Goal: Check status: Check status

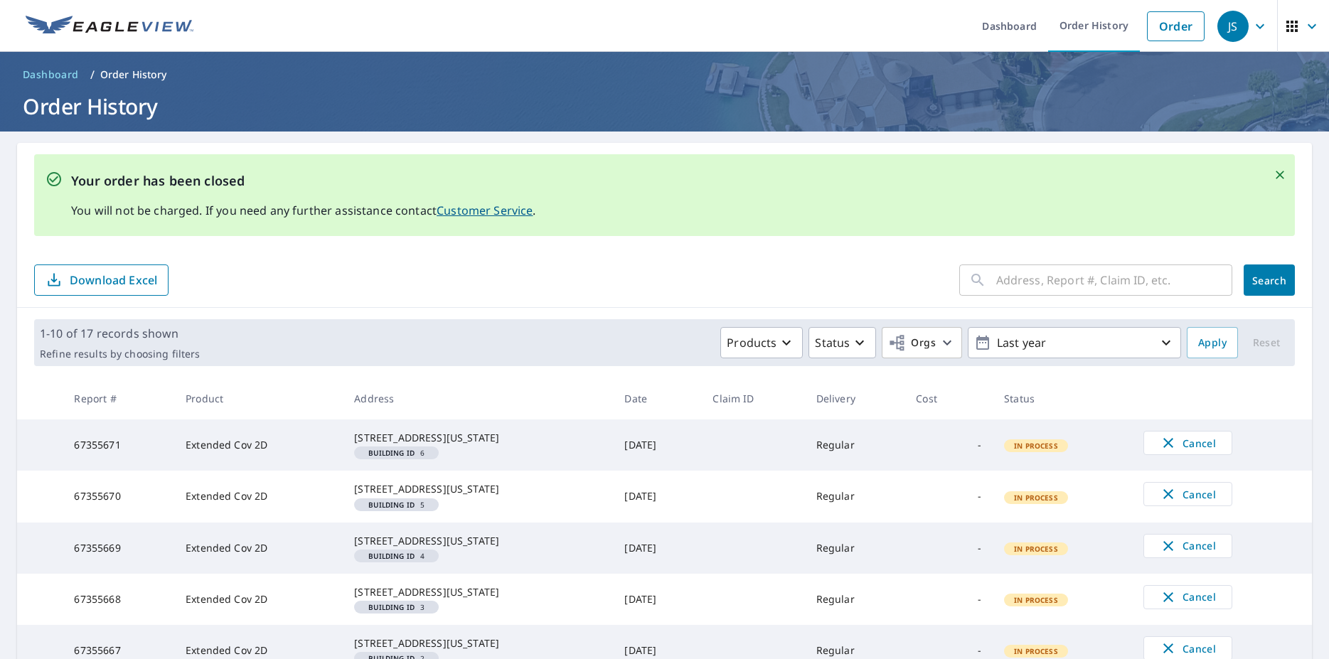
scroll to position [219, 0]
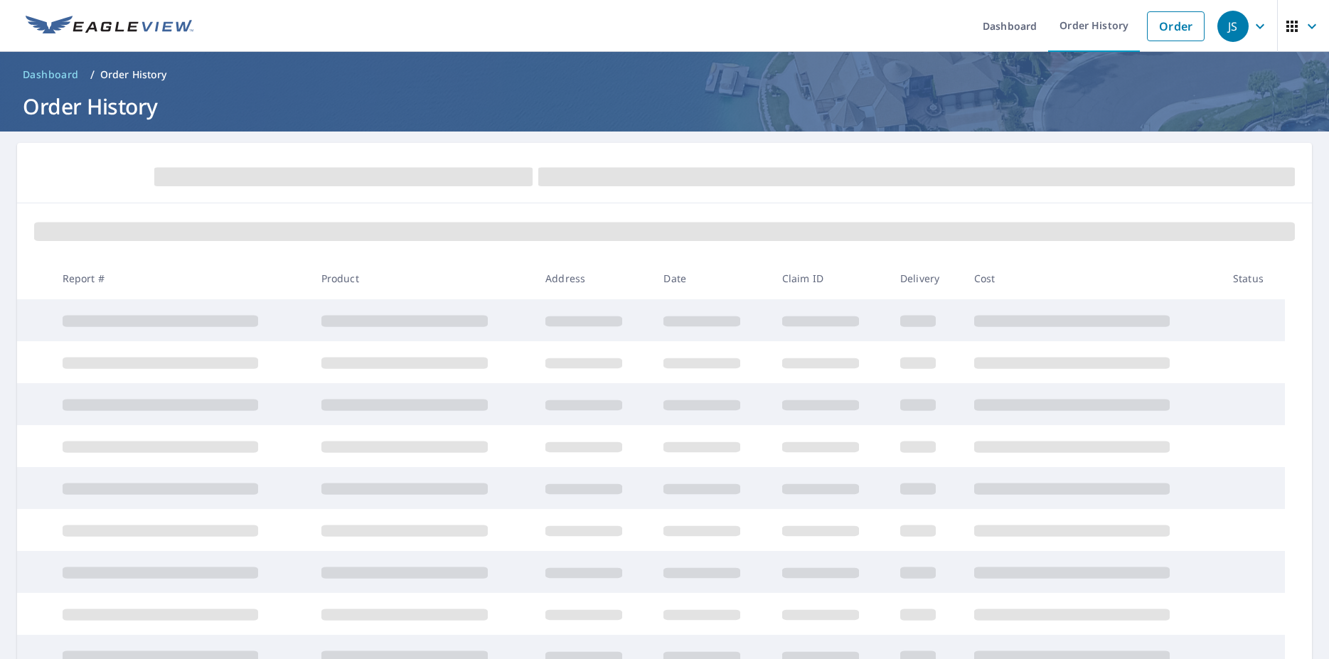
scroll to position [164, 0]
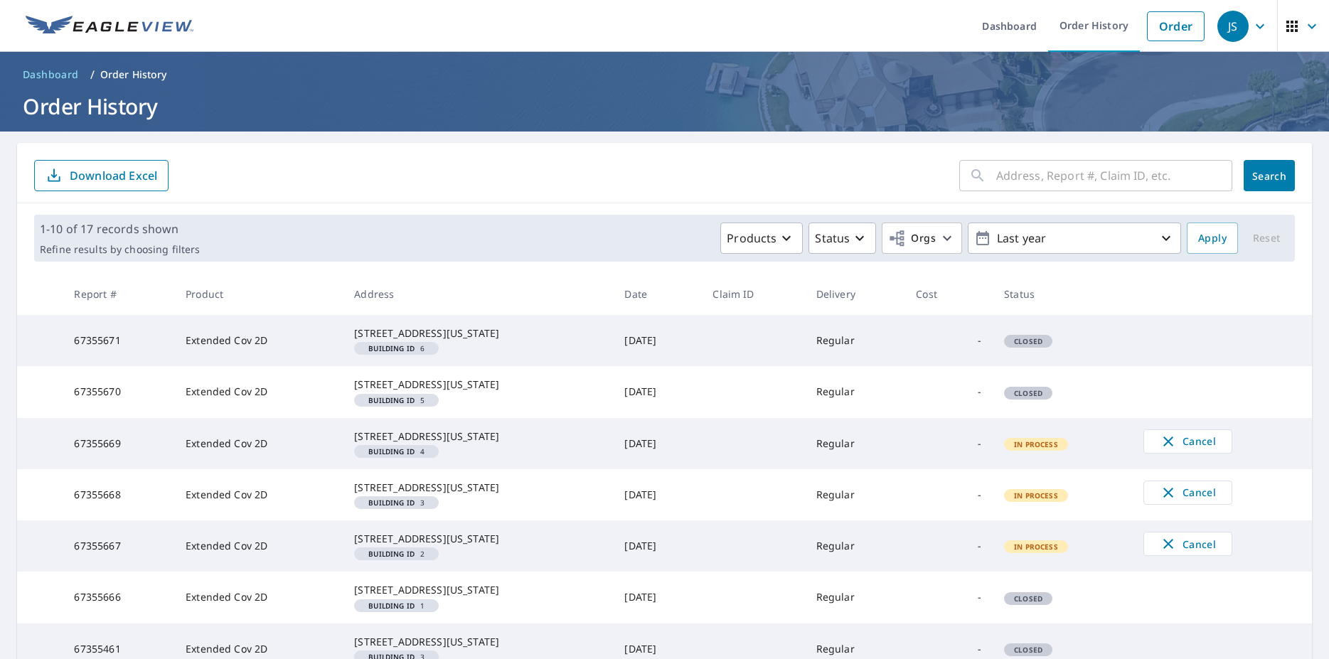
scroll to position [219, 0]
